Goal: Task Accomplishment & Management: Use online tool/utility

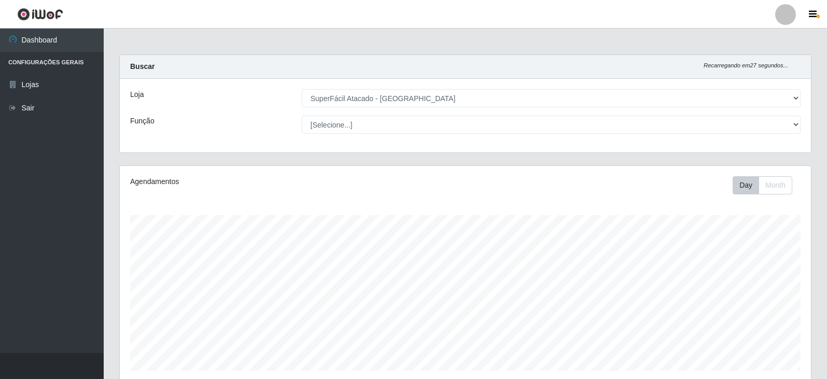
select select "504"
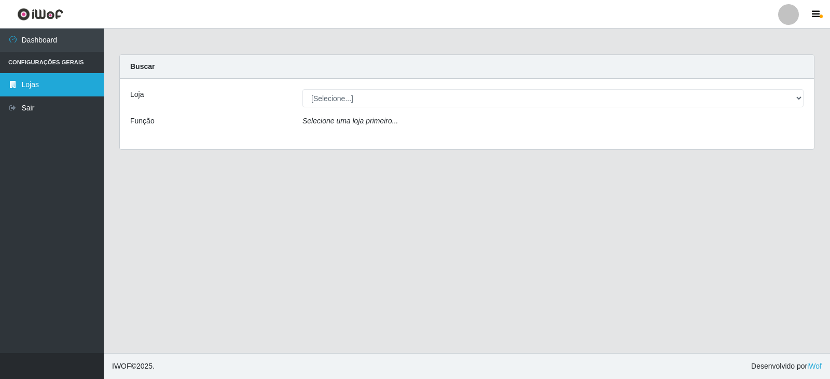
click at [52, 85] on link "Lojas" at bounding box center [52, 84] width 104 height 23
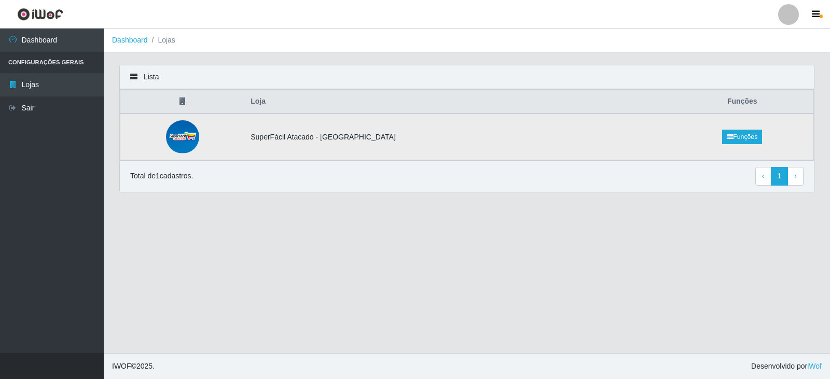
click at [338, 136] on td "SuperFácil Atacado - [GEOGRAPHIC_DATA]" at bounding box center [457, 137] width 426 height 47
click at [61, 41] on link "Dashboard" at bounding box center [52, 40] width 104 height 23
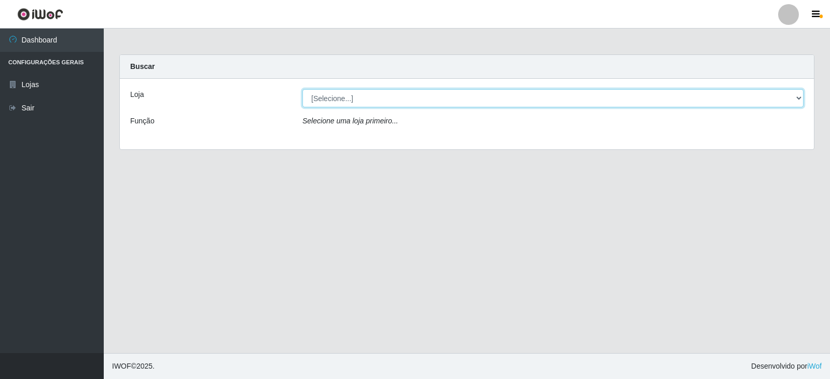
click at [441, 103] on select "[Selecione...] SuperFácil Atacado - [GEOGRAPHIC_DATA]" at bounding box center [552, 98] width 501 height 18
select select "504"
click at [302, 89] on select "[Selecione...] SuperFácil Atacado - [GEOGRAPHIC_DATA]" at bounding box center [552, 98] width 501 height 18
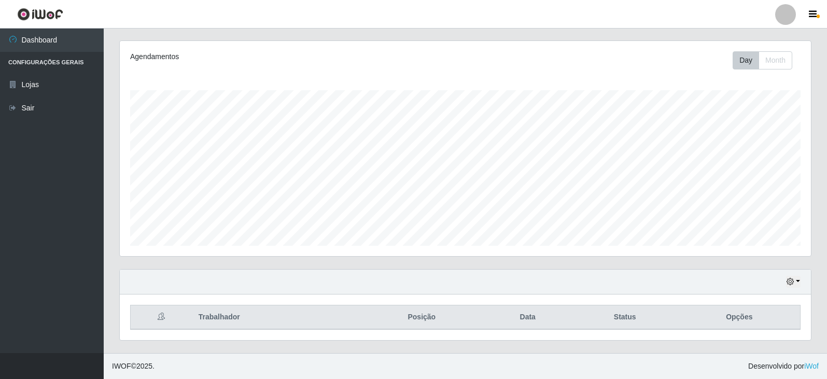
scroll to position [125, 0]
click at [797, 282] on button "button" at bounding box center [793, 282] width 15 height 12
click at [743, 198] on button "1 dia" at bounding box center [759, 200] width 82 height 22
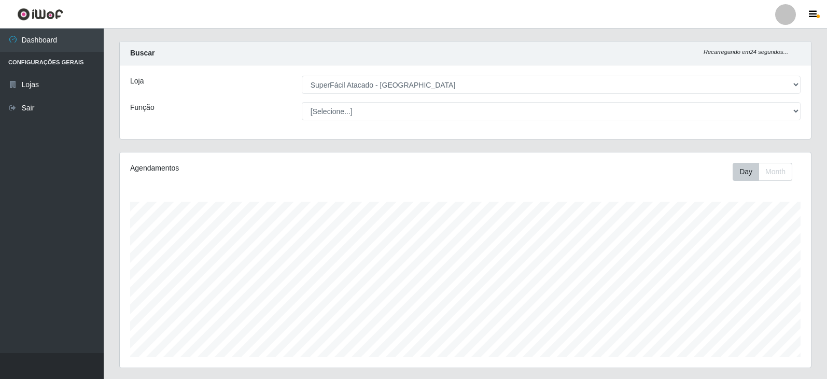
scroll to position [4, 0]
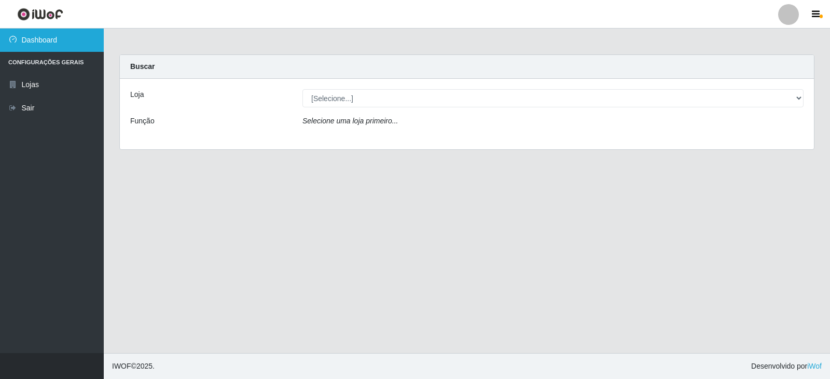
click at [52, 38] on link "Dashboard" at bounding box center [52, 40] width 104 height 23
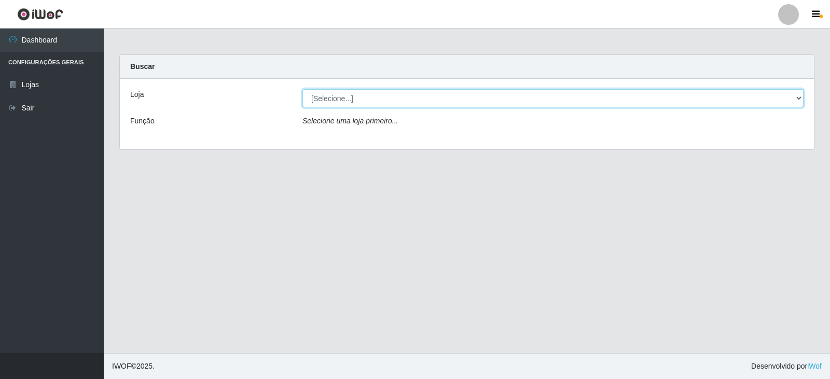
click at [381, 97] on select "[Selecione...] SuperFácil Atacado - Nova Betânia" at bounding box center [552, 98] width 501 height 18
select select "504"
click at [302, 89] on select "[Selecione...] SuperFácil Atacado - [GEOGRAPHIC_DATA]" at bounding box center [552, 98] width 501 height 18
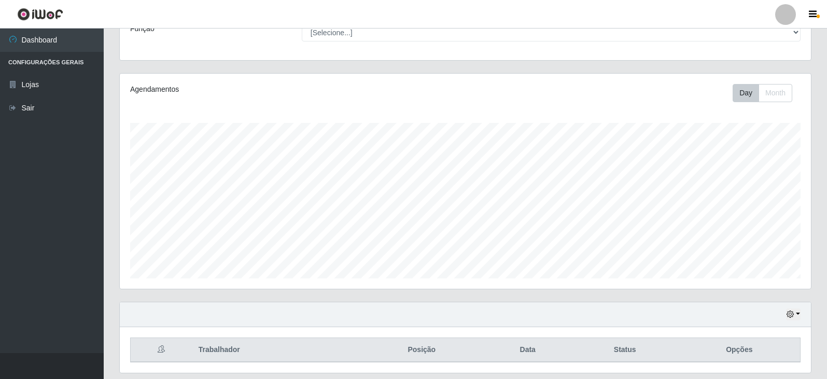
scroll to position [125, 0]
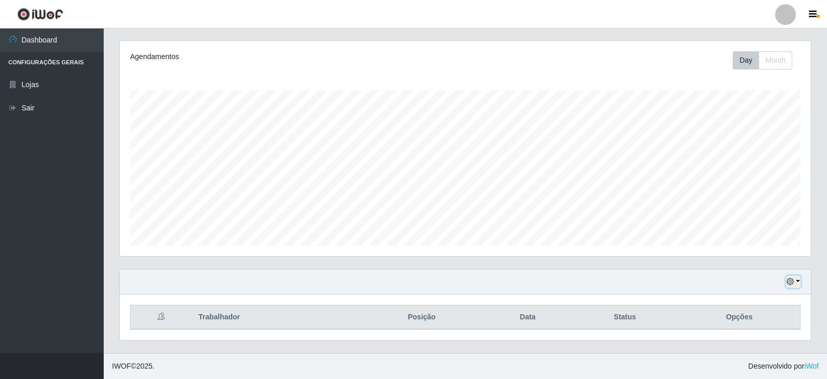
click at [799, 286] on button "button" at bounding box center [793, 282] width 15 height 12
click at [742, 199] on button "1 dia" at bounding box center [759, 200] width 82 height 22
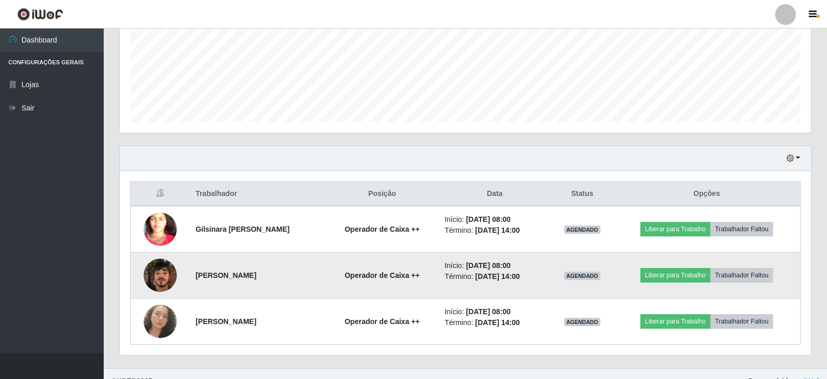
scroll to position [263, 0]
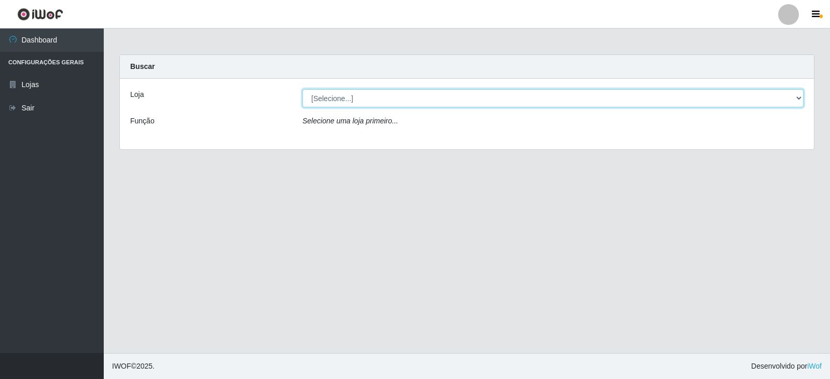
click at [616, 96] on select "[Selecione...] SuperFácil Atacado - [GEOGRAPHIC_DATA]" at bounding box center [552, 98] width 501 height 18
select select "504"
click at [302, 89] on select "[Selecione...] SuperFácil Atacado - [GEOGRAPHIC_DATA]" at bounding box center [552, 98] width 501 height 18
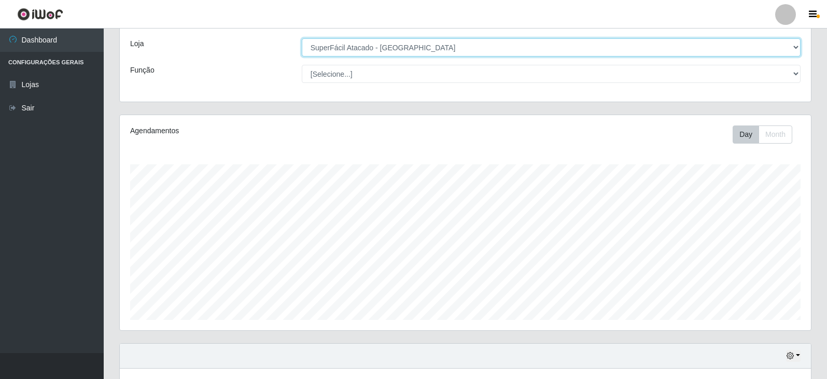
scroll to position [125, 0]
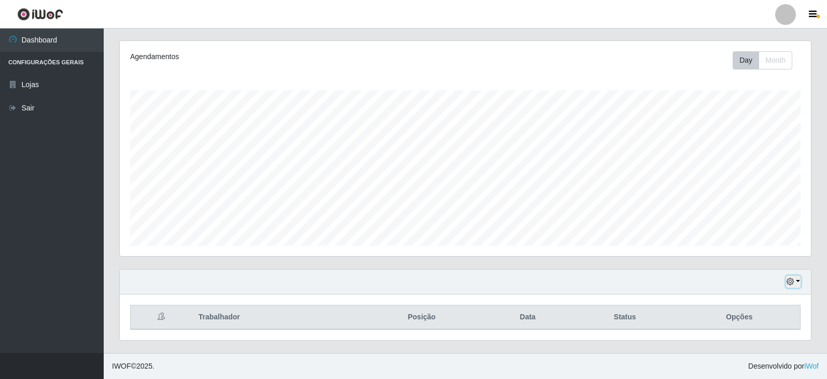
click at [793, 280] on icon "button" at bounding box center [790, 281] width 7 height 7
click at [748, 205] on button "1 dia" at bounding box center [759, 200] width 82 height 22
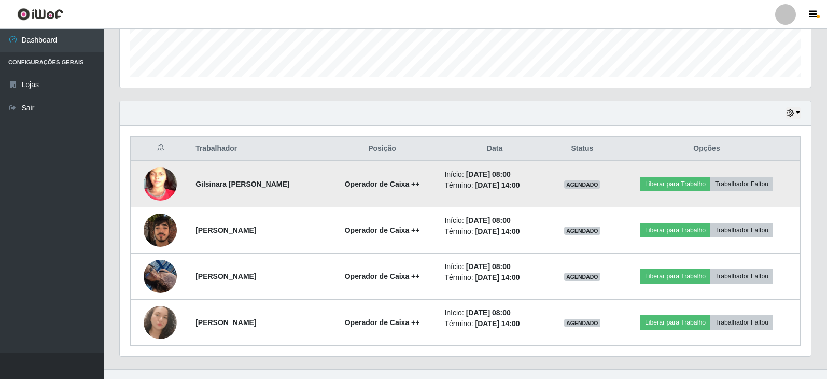
scroll to position [310, 0]
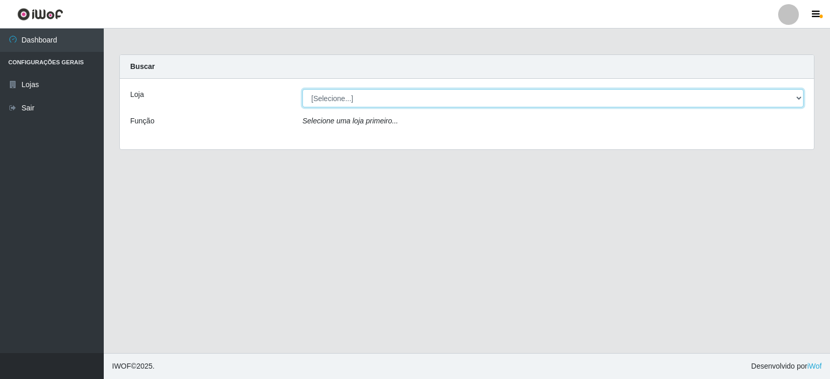
click at [506, 99] on select "[Selecione...] SuperFácil Atacado - [GEOGRAPHIC_DATA]" at bounding box center [552, 98] width 501 height 18
select select "504"
click at [302, 89] on select "[Selecione...] SuperFácil Atacado - [GEOGRAPHIC_DATA]" at bounding box center [552, 98] width 501 height 18
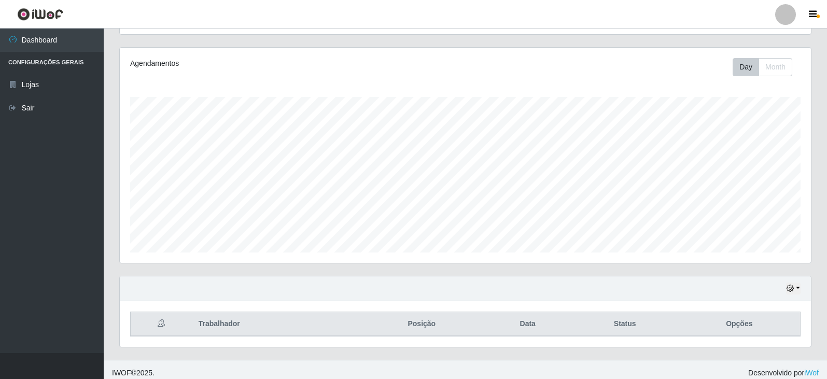
scroll to position [125, 0]
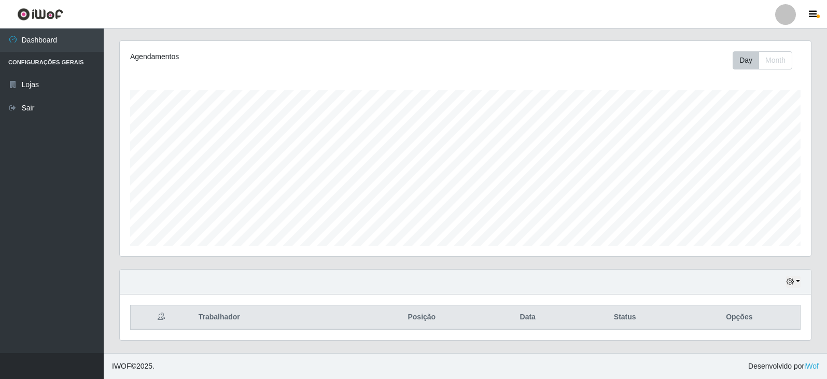
click at [801, 281] on div "Hoje 1 dia 3 dias 1 Semana Não encerrados" at bounding box center [465, 282] width 691 height 25
click at [796, 280] on button "button" at bounding box center [793, 282] width 15 height 12
click at [771, 204] on button "1 dia" at bounding box center [759, 200] width 82 height 22
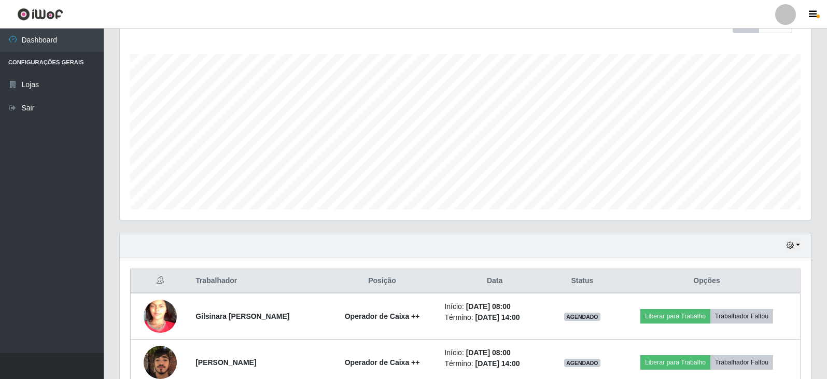
scroll to position [310, 0]
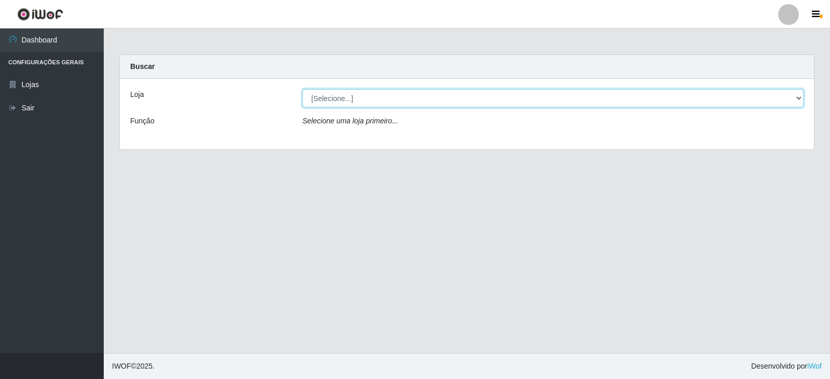
click at [384, 92] on select "[Selecione...] SuperFácil Atacado - [GEOGRAPHIC_DATA]" at bounding box center [552, 98] width 501 height 18
select select "504"
click at [302, 89] on select "[Selecione...] SuperFácil Atacado - [GEOGRAPHIC_DATA]" at bounding box center [552, 98] width 501 height 18
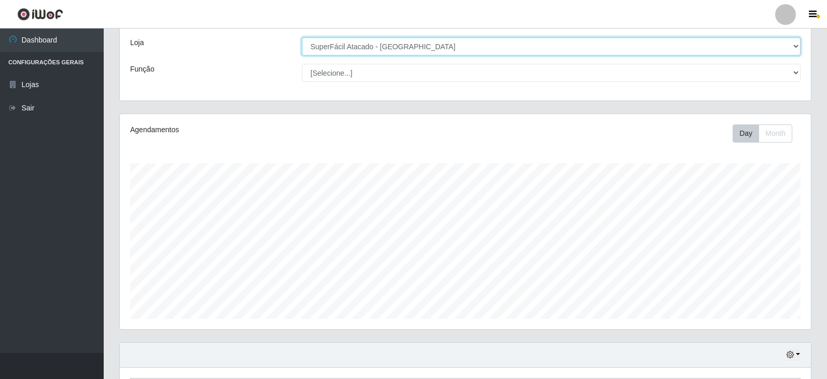
scroll to position [125, 0]
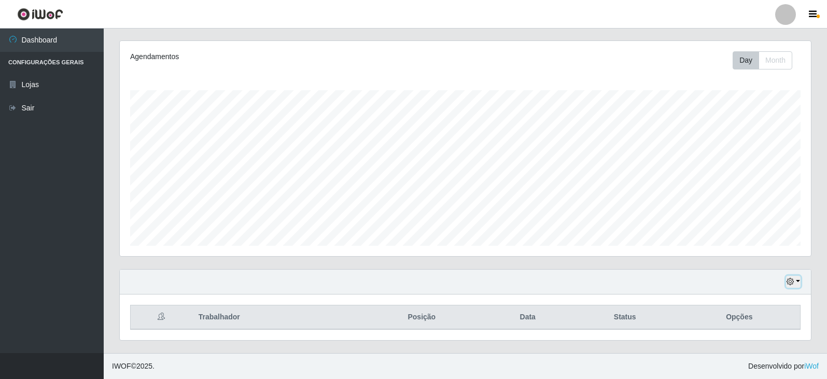
click at [795, 285] on button "button" at bounding box center [793, 282] width 15 height 12
click at [764, 206] on button "1 dia" at bounding box center [759, 200] width 82 height 22
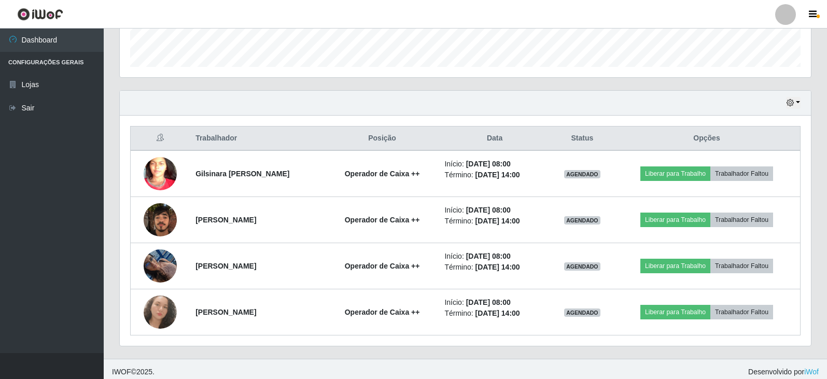
scroll to position [310, 0]
